Goal: Information Seeking & Learning: Learn about a topic

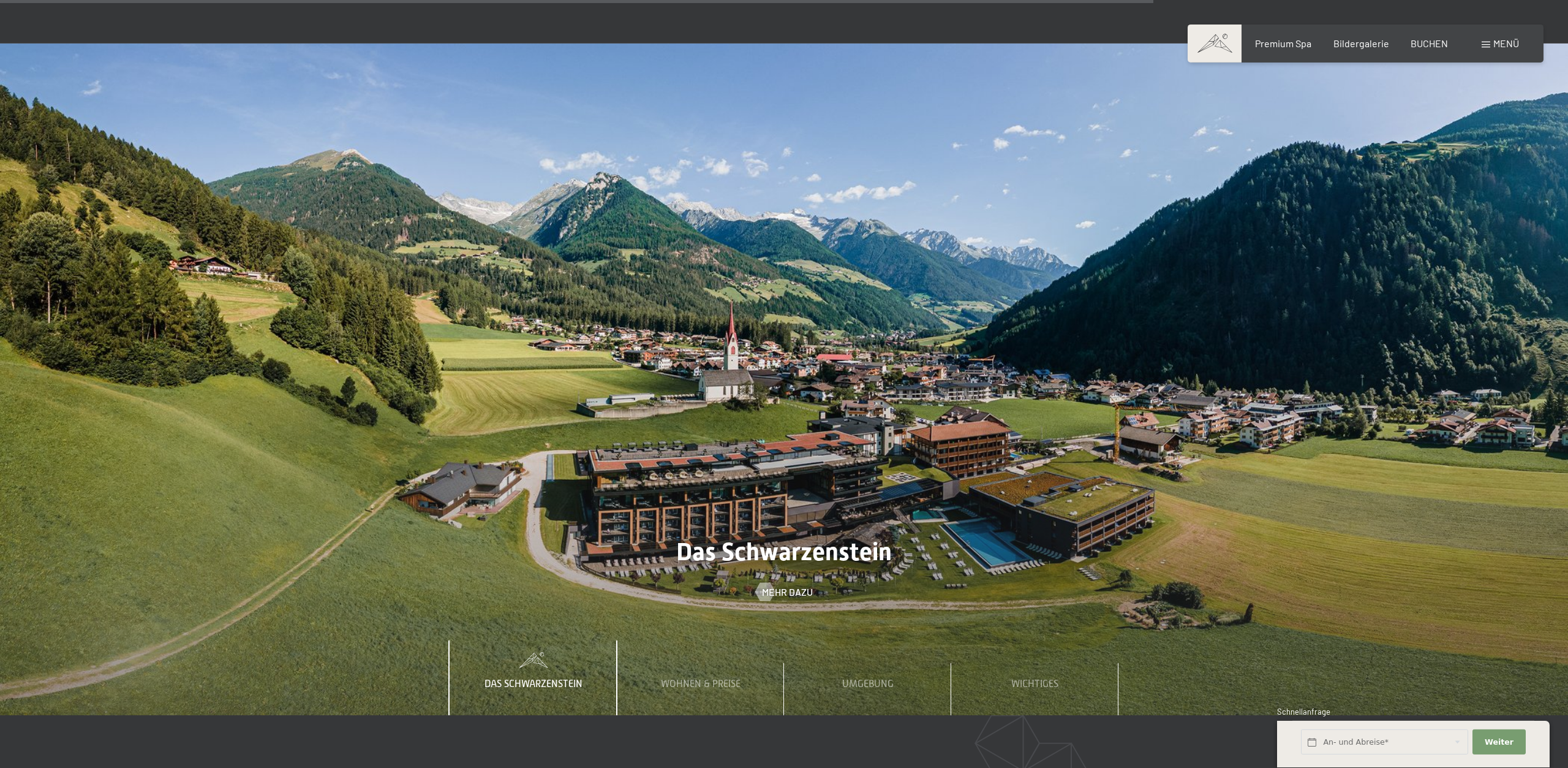
scroll to position [5312, 0]
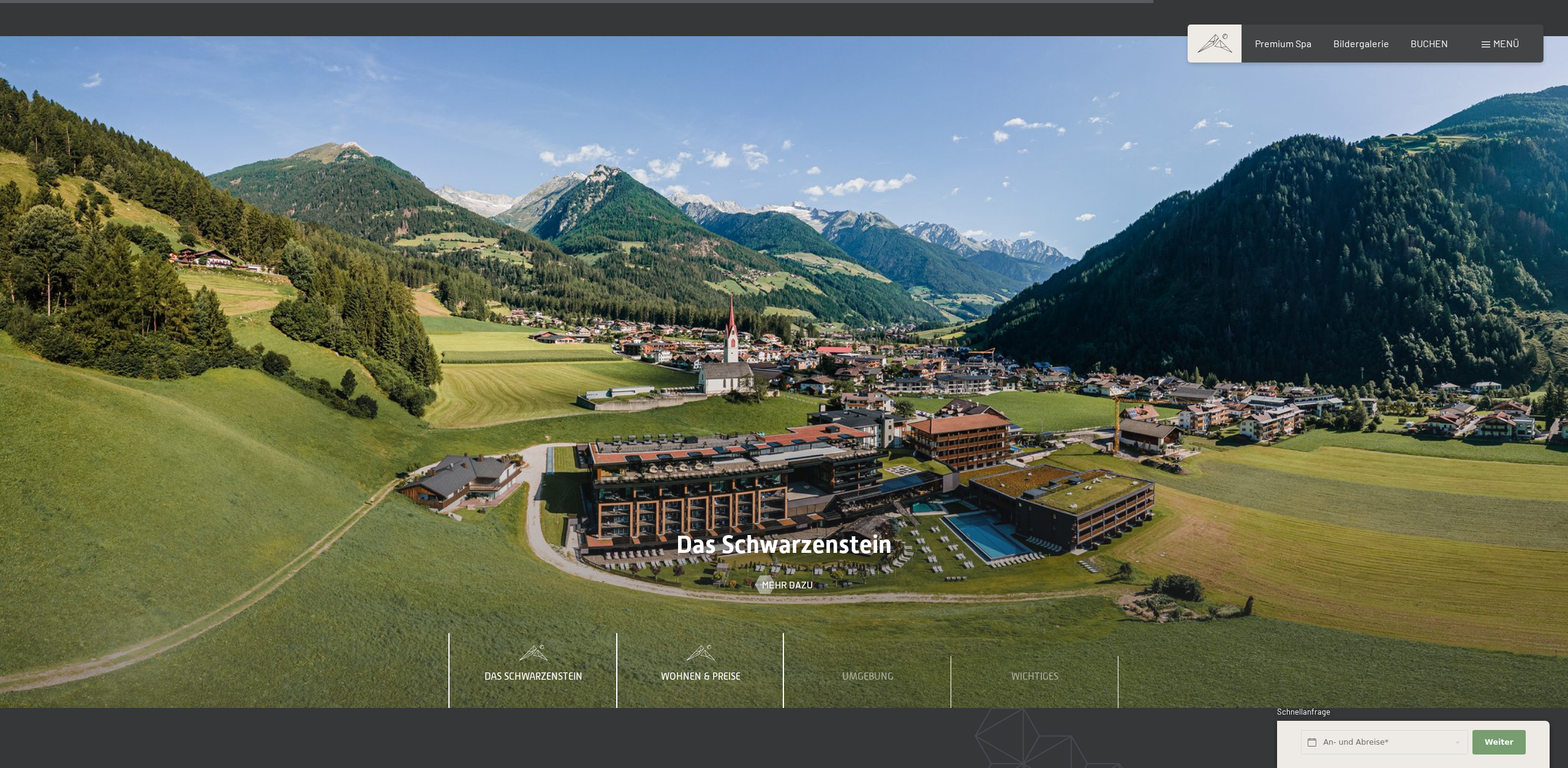
click at [676, 671] on span "Wohnen & Preise" at bounding box center [701, 676] width 80 height 11
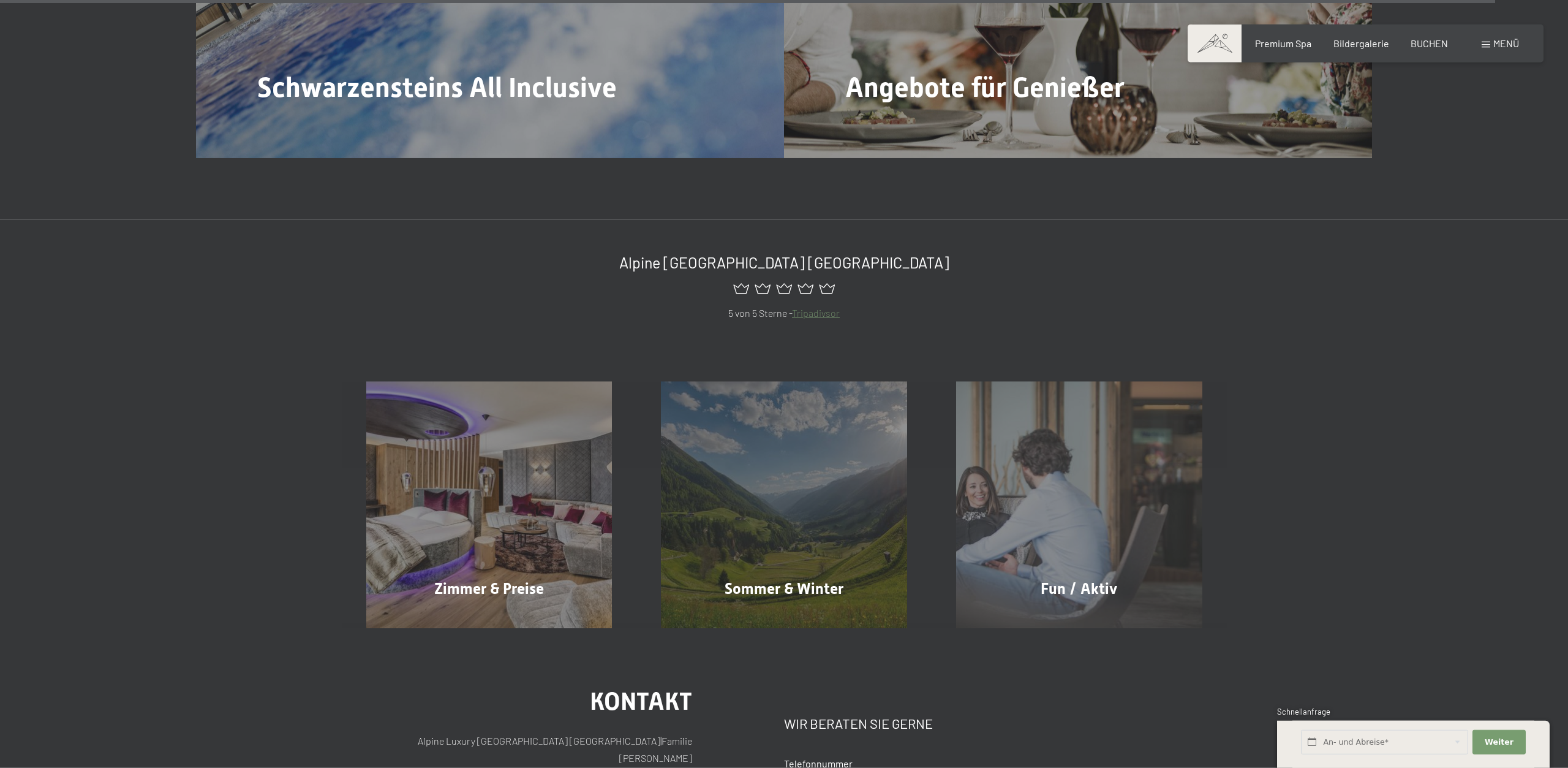
scroll to position [6936, 0]
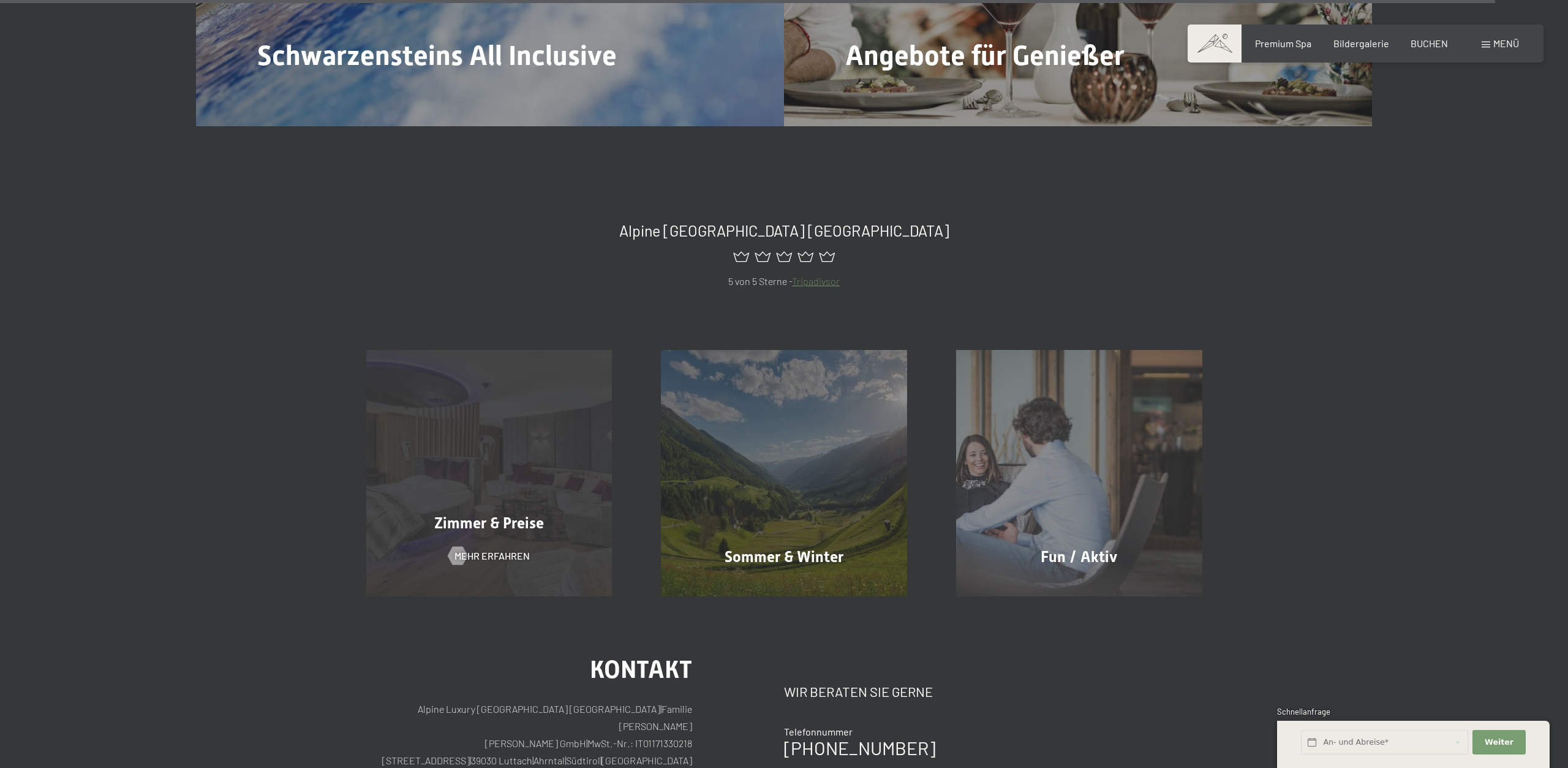
click at [508, 514] on span "Zimmer & Preise" at bounding box center [489, 522] width 109 height 17
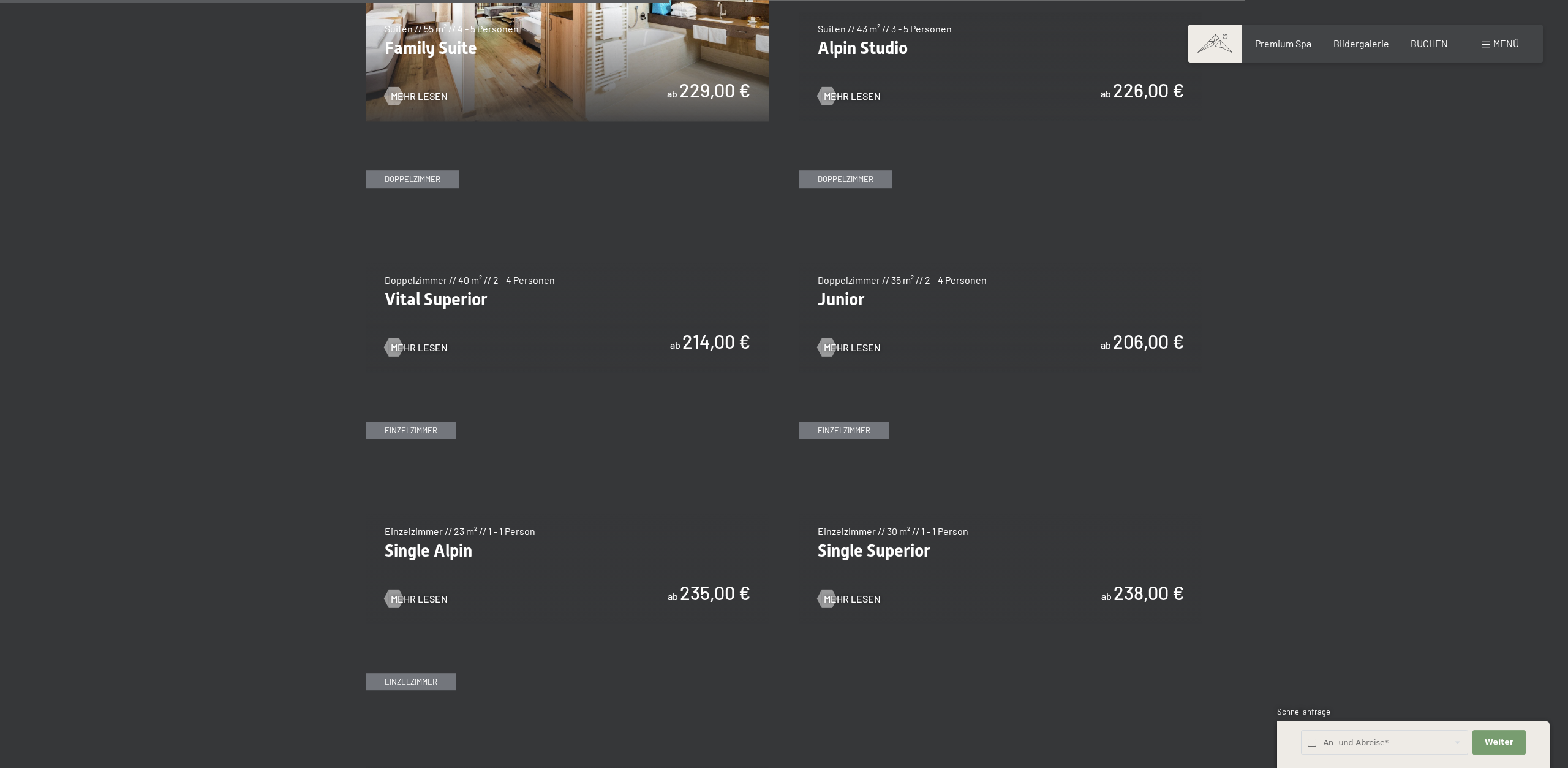
scroll to position [1687, 0]
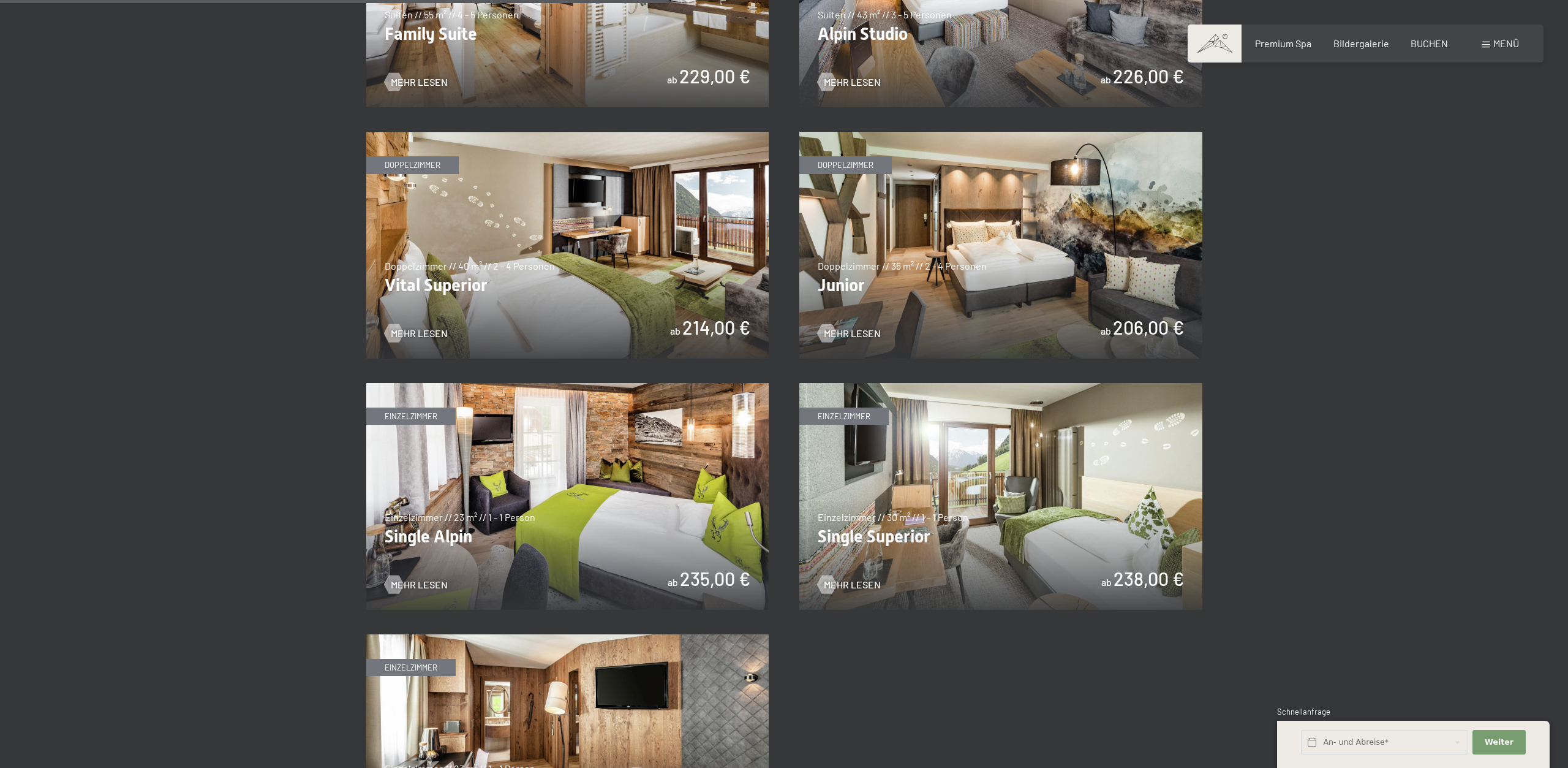
click at [855, 286] on img at bounding box center [1001, 245] width 403 height 226
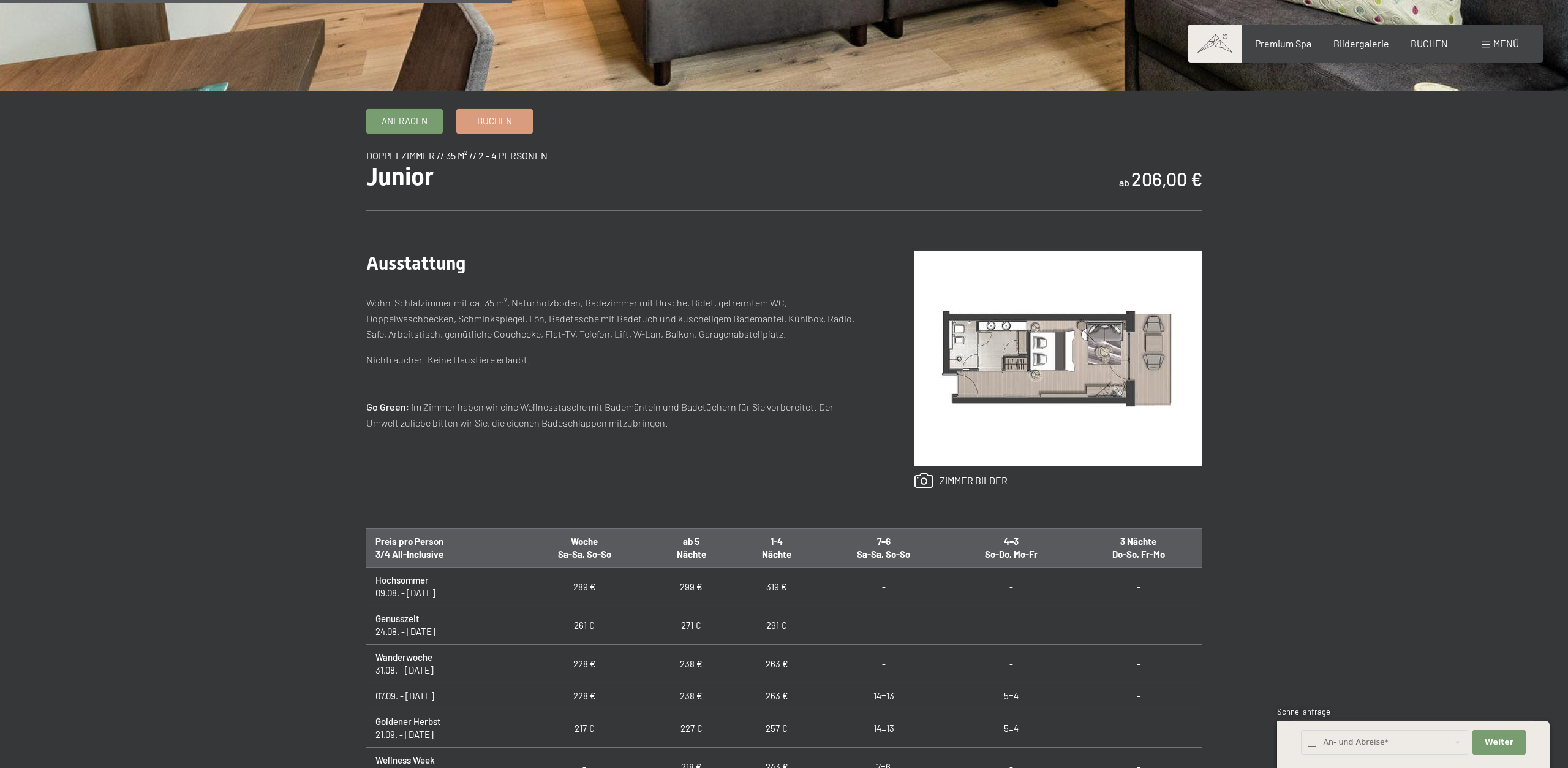
drag, startPoint x: 1277, startPoint y: 528, endPoint x: 1277, endPoint y: 515, distance: 13.0
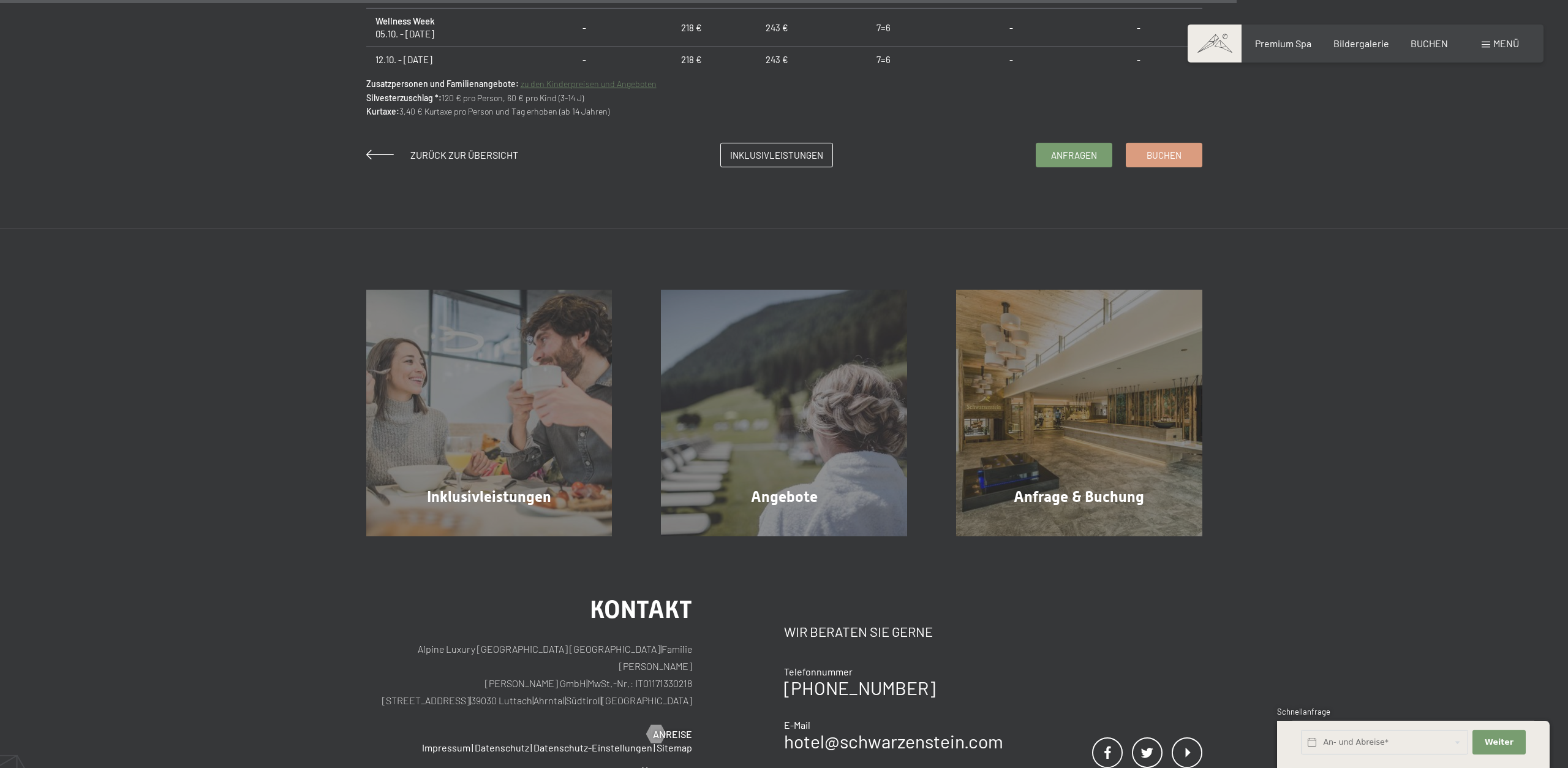
scroll to position [1231, 0]
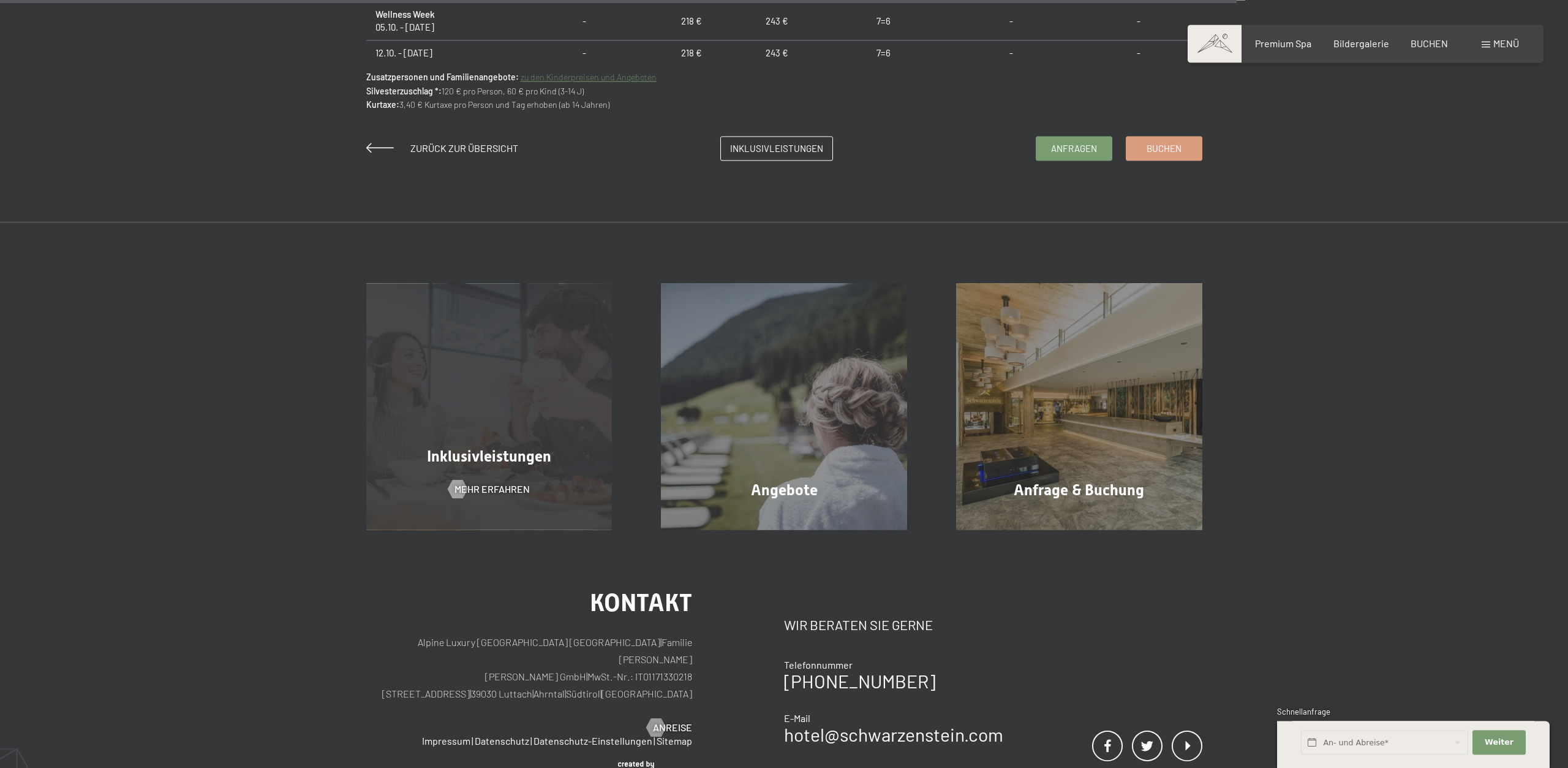
click at [533, 457] on span "Inklusivleistungen" at bounding box center [489, 456] width 124 height 17
